Goal: Navigation & Orientation: Go to known website

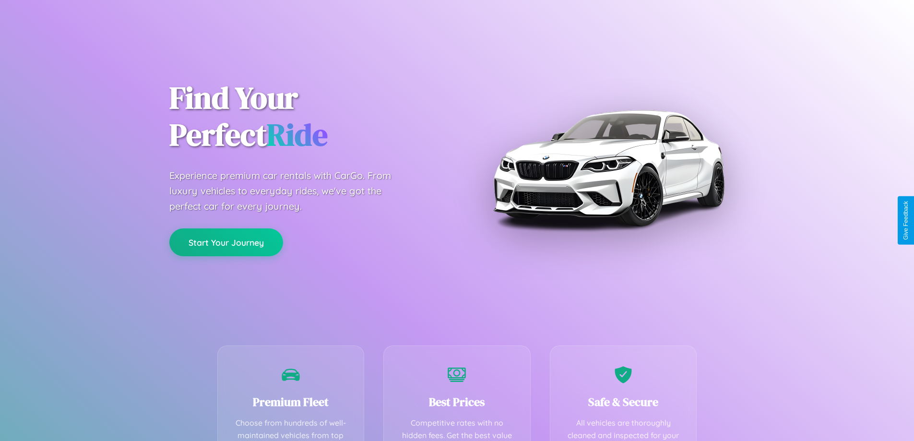
scroll to position [189, 0]
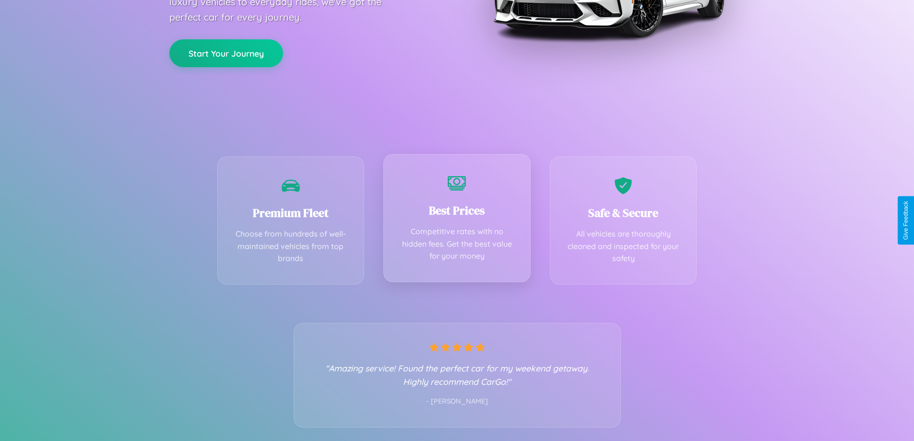
click at [457, 220] on div "Best Prices Competitive rates with no hidden fees. Get the best value for your …" at bounding box center [456, 218] width 147 height 128
click at [226, 53] on button "Start Your Journey" at bounding box center [226, 52] width 114 height 28
click at [226, 52] on button "Start Your Journey" at bounding box center [226, 52] width 114 height 28
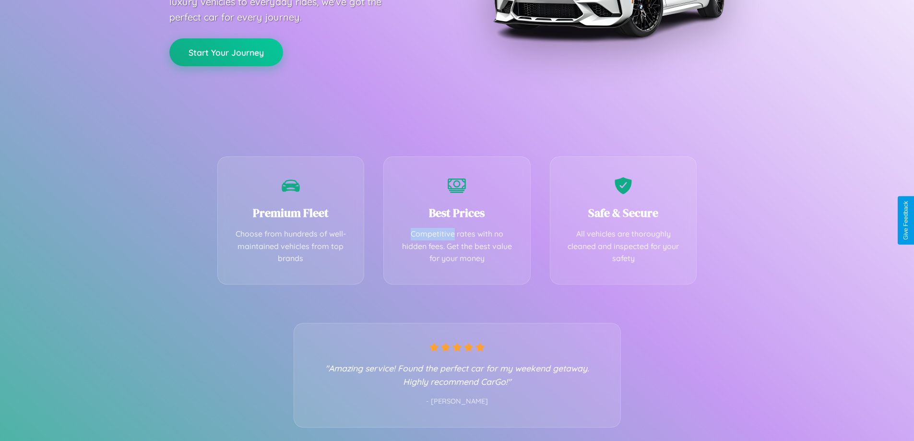
click at [226, 52] on button "Start Your Journey" at bounding box center [226, 52] width 114 height 28
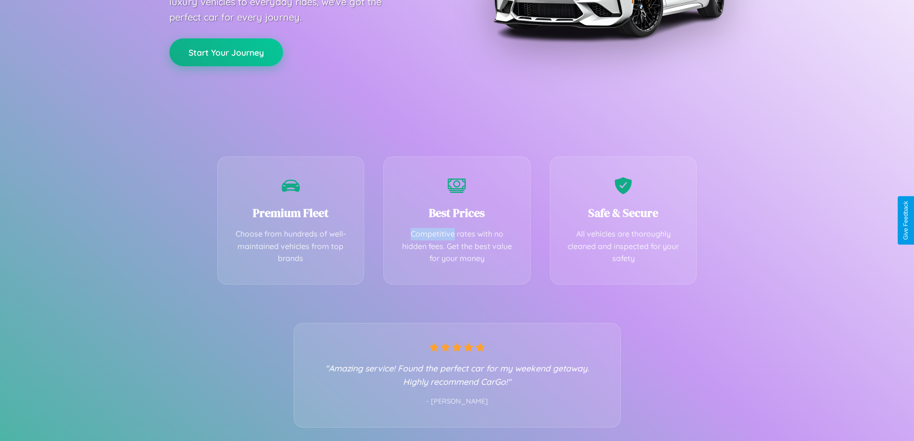
click at [226, 52] on button "Start Your Journey" at bounding box center [226, 52] width 114 height 28
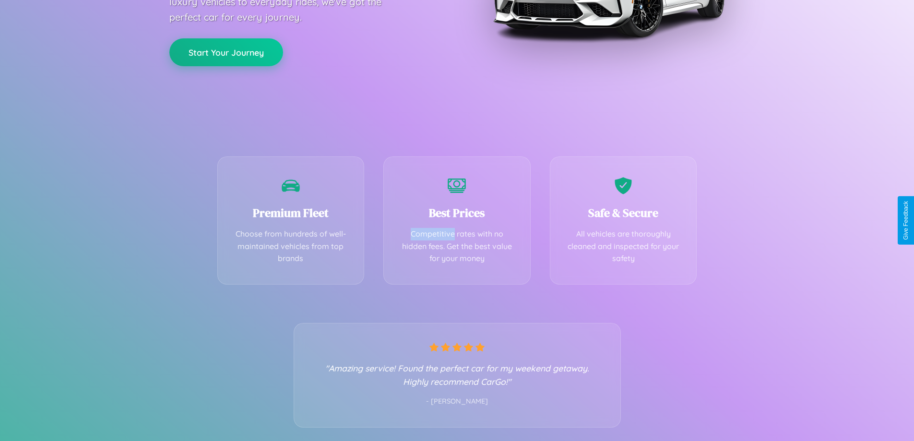
click at [226, 52] on button "Start Your Journey" at bounding box center [226, 52] width 114 height 28
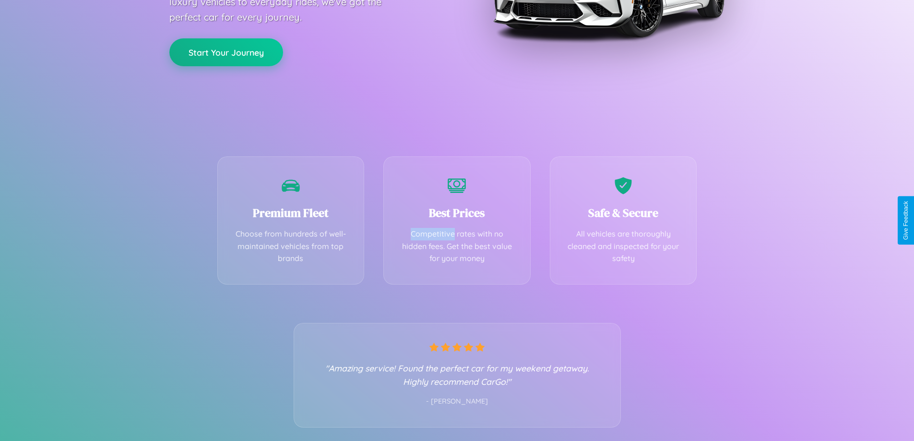
click at [226, 52] on button "Start Your Journey" at bounding box center [226, 52] width 114 height 28
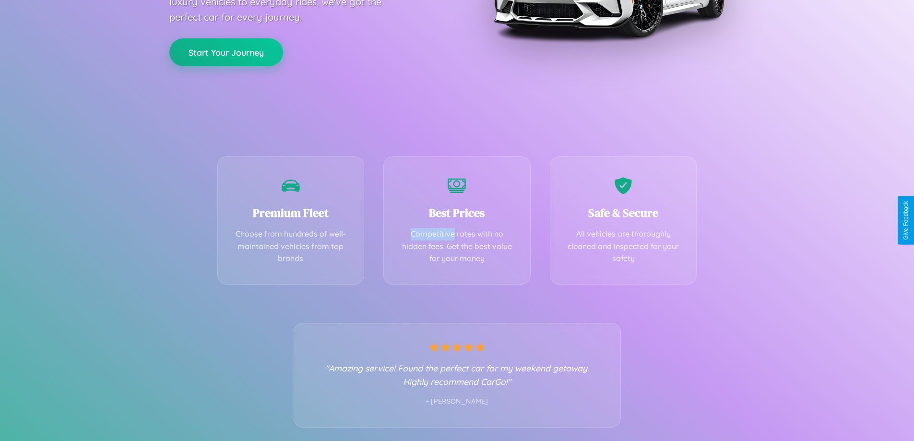
click at [226, 52] on button "Start Your Journey" at bounding box center [226, 52] width 114 height 28
